Goal: Information Seeking & Learning: Learn about a topic

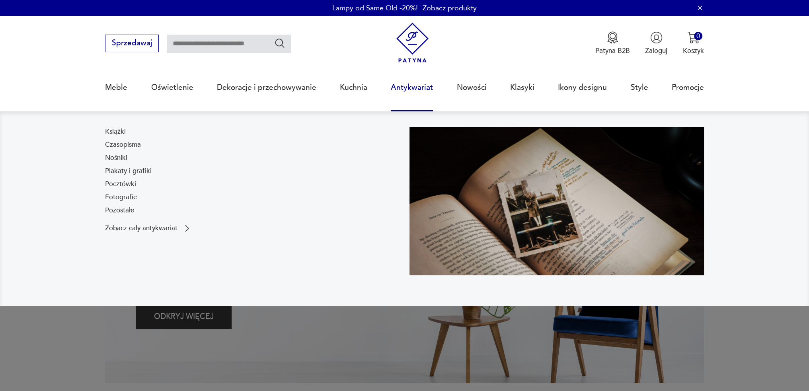
click at [418, 103] on link "Antykwariat" at bounding box center [412, 87] width 42 height 37
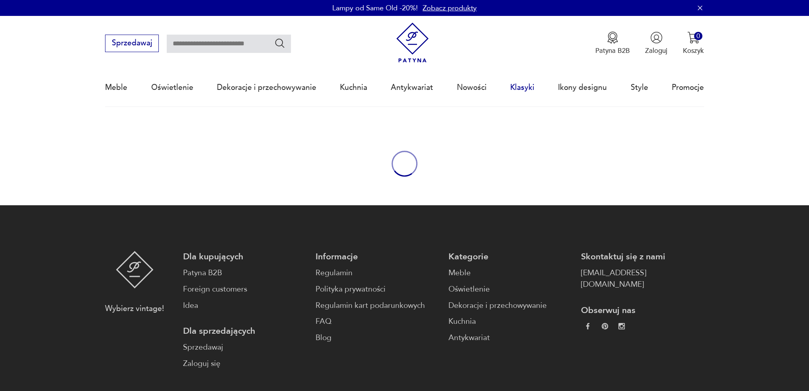
click at [530, 87] on link "Klasyki" at bounding box center [522, 87] width 24 height 37
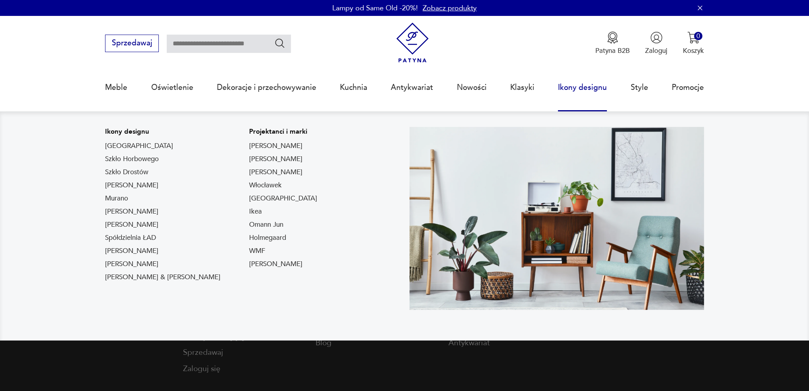
click at [578, 88] on link "Ikony designu" at bounding box center [582, 87] width 49 height 37
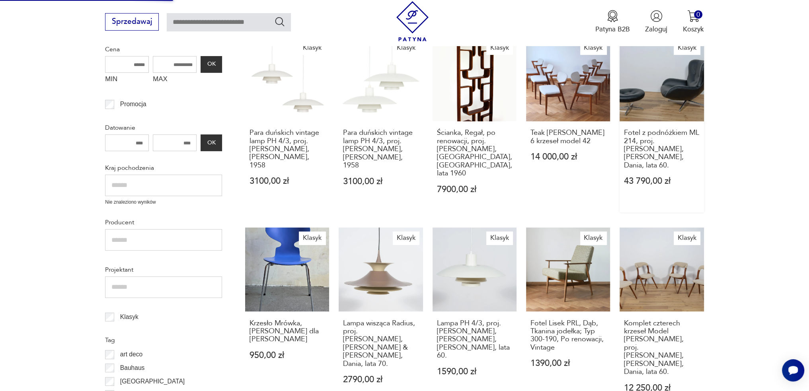
scroll to position [239, 0]
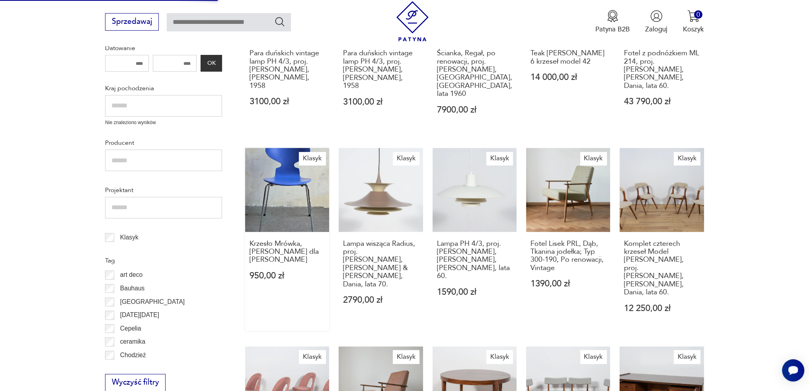
click at [294, 172] on link "Klasyk Krzesło Mrówka, [PERSON_NAME] dla [PERSON_NAME] 950,00 zł" at bounding box center [287, 239] width 84 height 183
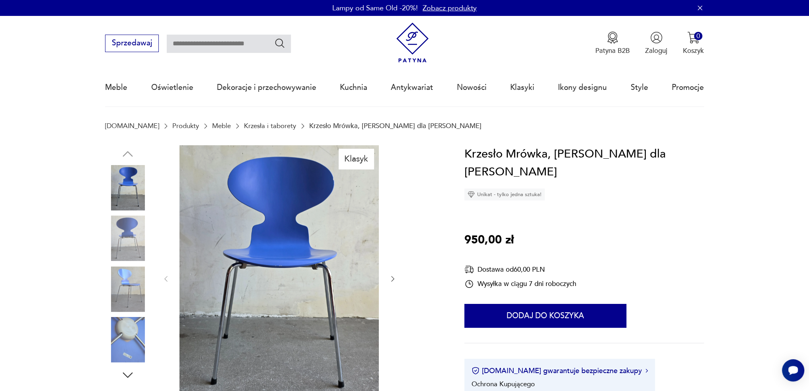
drag, startPoint x: 516, startPoint y: 177, endPoint x: 538, endPoint y: 173, distance: 23.0
click at [538, 189] on div "Unikat - tylko jedna sztuka!" at bounding box center [504, 195] width 80 height 12
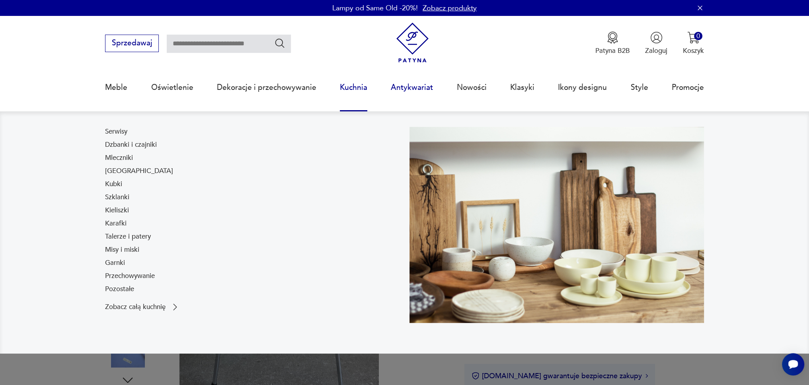
click at [405, 88] on link "Antykwariat" at bounding box center [412, 87] width 42 height 37
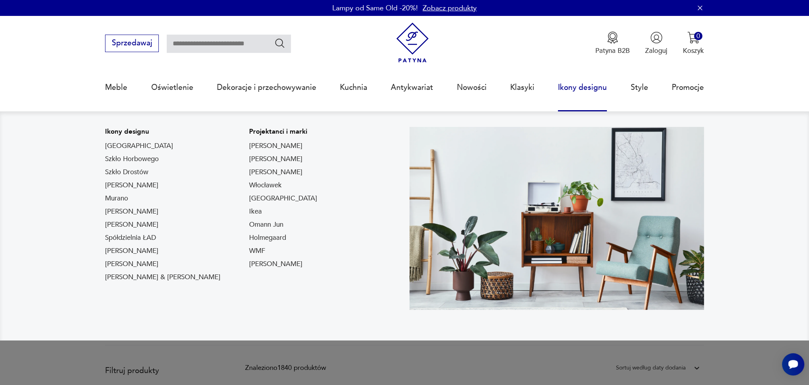
click at [582, 83] on link "Ikony designu" at bounding box center [582, 87] width 49 height 37
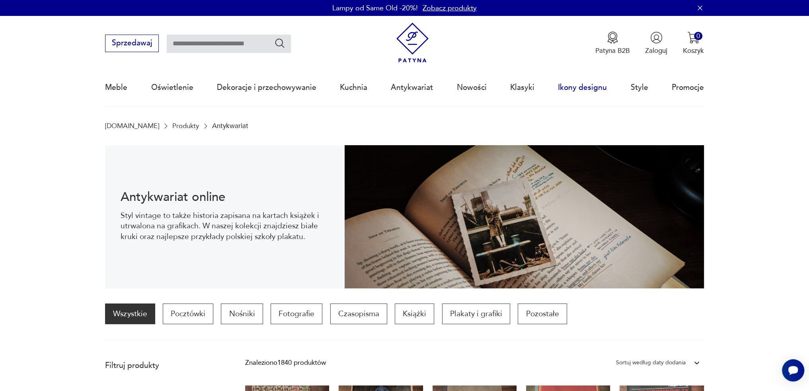
click at [579, 86] on link "Ikony designu" at bounding box center [582, 87] width 49 height 37
click at [526, 89] on link "Klasyki" at bounding box center [522, 87] width 24 height 37
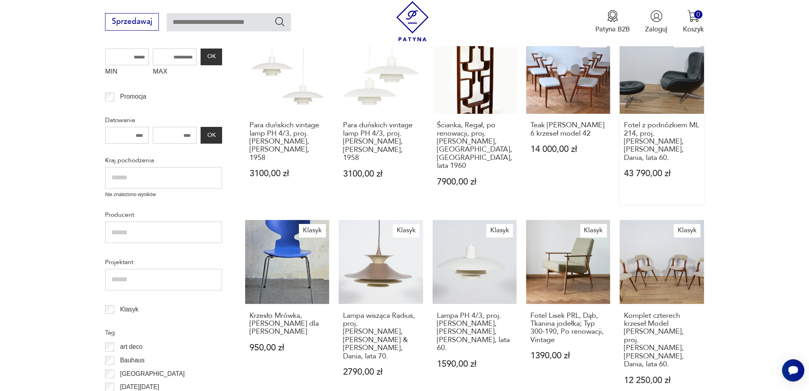
scroll to position [127, 0]
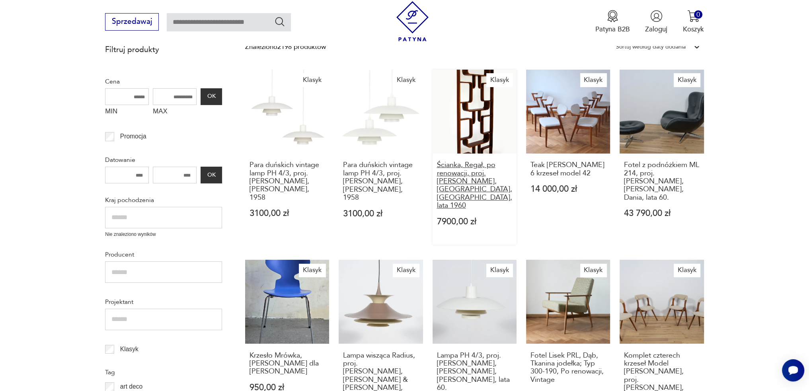
click at [473, 178] on h3 "Ścianka, Regał, po renowacji, proj. [PERSON_NAME], [GEOGRAPHIC_DATA], [GEOGRAPH…" at bounding box center [474, 185] width 76 height 49
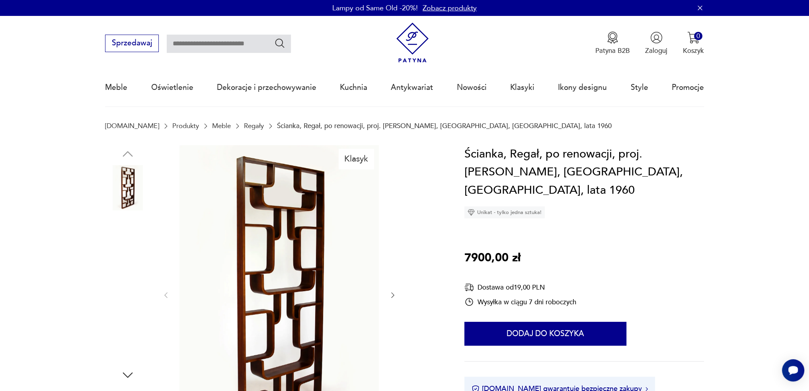
scroll to position [80, 0]
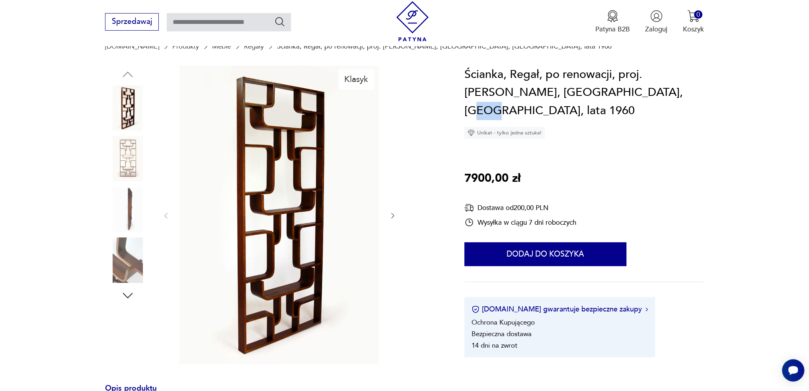
drag, startPoint x: 613, startPoint y: 91, endPoint x: 632, endPoint y: 93, distance: 19.2
click at [632, 93] on h1 "Ścianka, Regał, po renowacji, proj. [PERSON_NAME], [GEOGRAPHIC_DATA], [GEOGRAPH…" at bounding box center [583, 93] width 239 height 54
click at [592, 96] on h1 "Ścianka, Regał, po renowacji, proj. [PERSON_NAME], [GEOGRAPHIC_DATA], [GEOGRAPH…" at bounding box center [583, 93] width 239 height 54
click at [395, 213] on icon "button" at bounding box center [393, 216] width 8 height 8
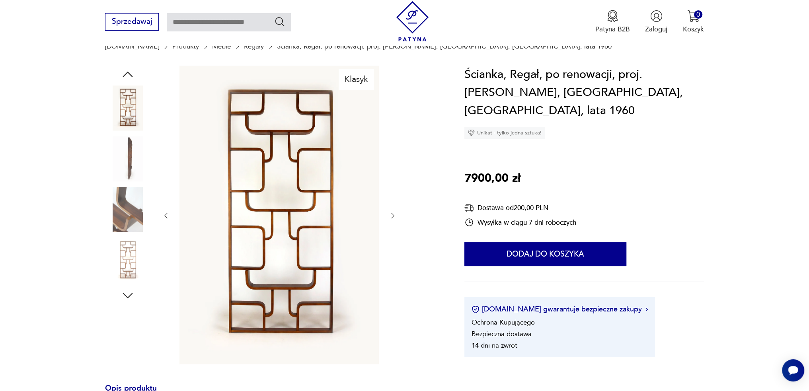
click at [395, 213] on icon "button" at bounding box center [393, 216] width 8 height 8
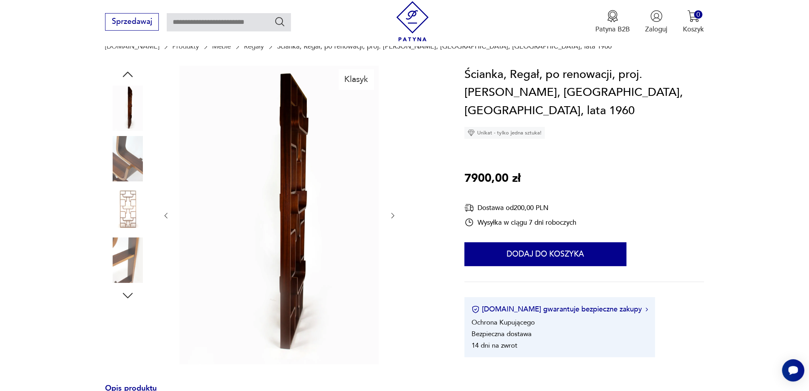
click at [395, 213] on icon "button" at bounding box center [393, 216] width 8 height 8
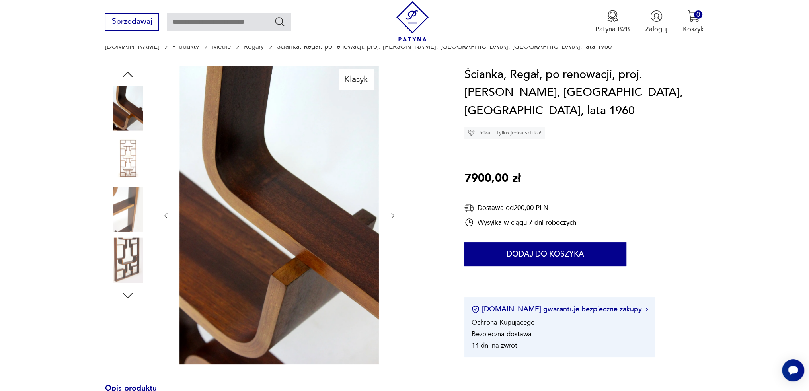
click at [395, 213] on icon "button" at bounding box center [393, 216] width 8 height 8
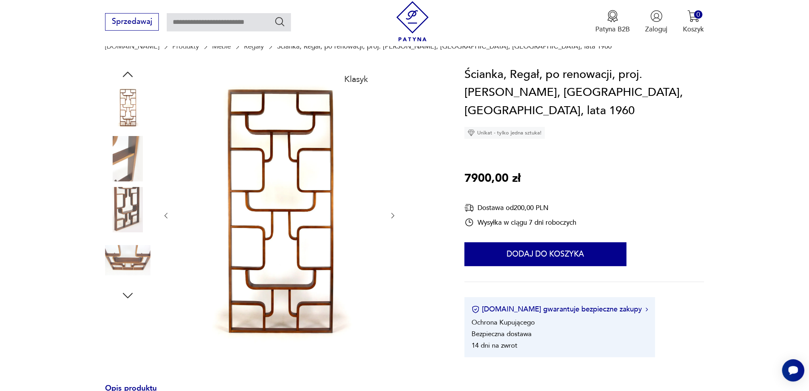
click at [395, 213] on icon "button" at bounding box center [393, 216] width 8 height 8
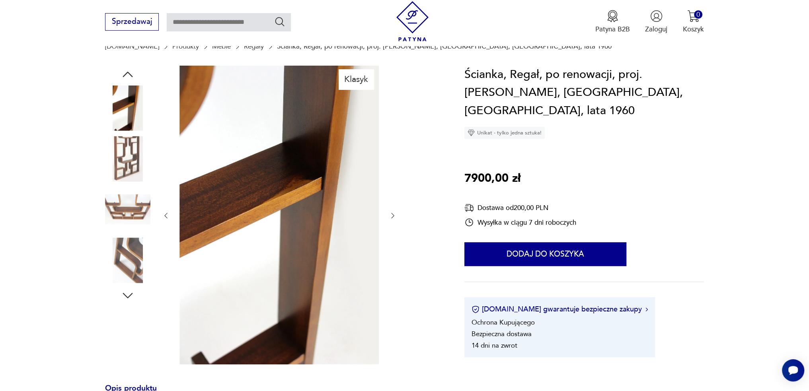
click at [395, 213] on icon "button" at bounding box center [393, 216] width 8 height 8
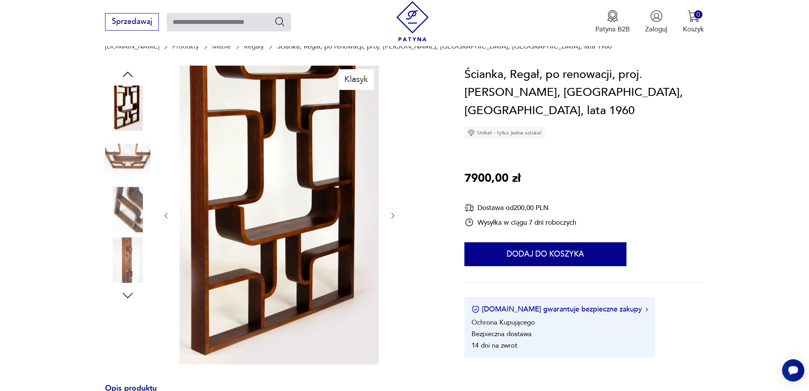
click at [395, 213] on icon "button" at bounding box center [393, 216] width 8 height 8
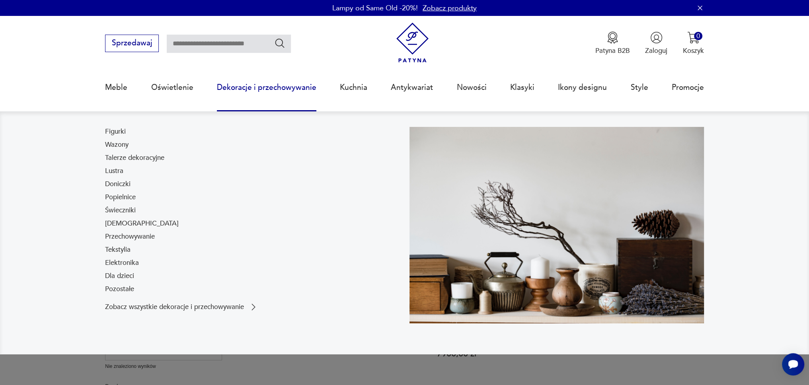
click at [292, 88] on link "Dekoracje i przechowywanie" at bounding box center [266, 87] width 99 height 37
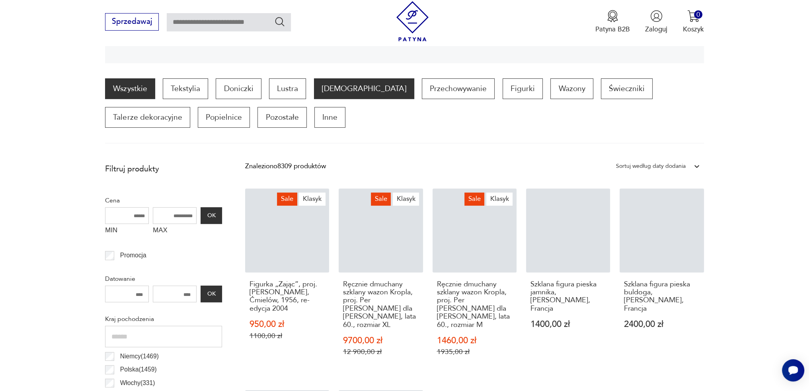
scroll to position [344, 0]
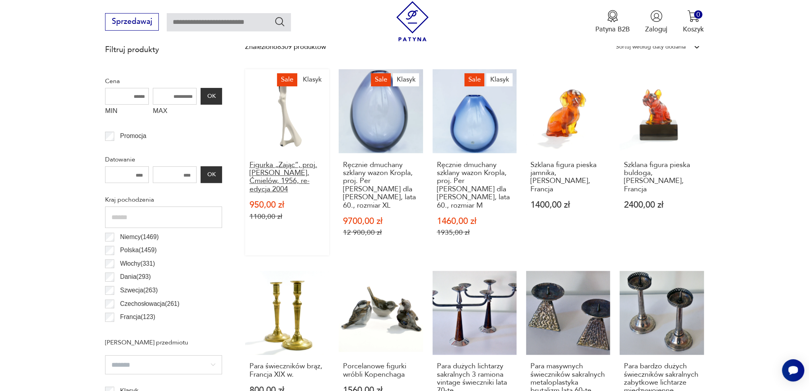
click at [288, 190] on h3 "Figurka „Zając”, proj. [PERSON_NAME], Ćmielów, 1956, re-edycja 2004" at bounding box center [287, 177] width 76 height 33
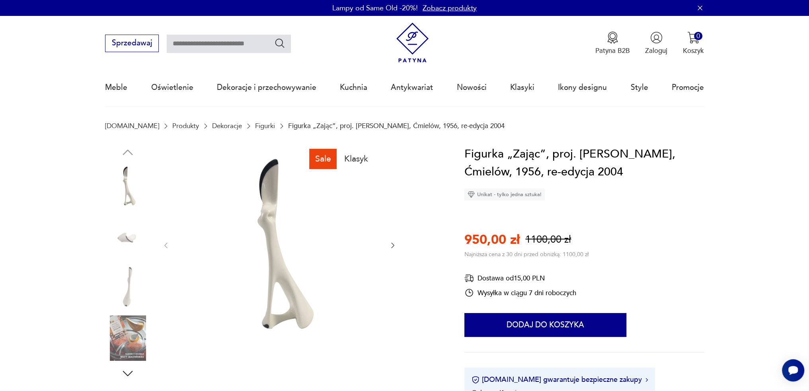
click at [391, 245] on icon "button" at bounding box center [393, 245] width 8 height 8
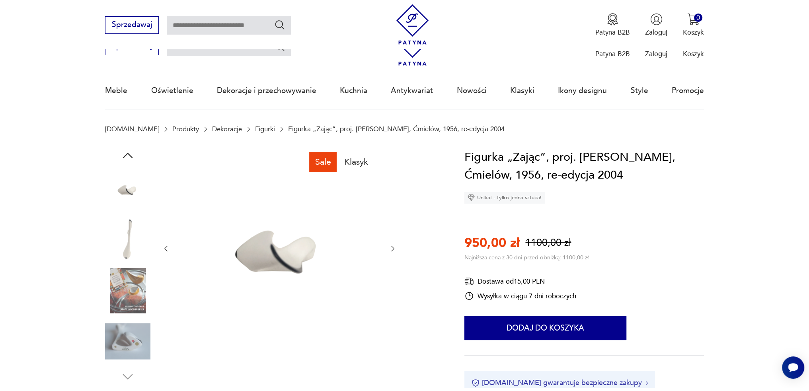
scroll to position [80, 0]
